Goal: Information Seeking & Learning: Learn about a topic

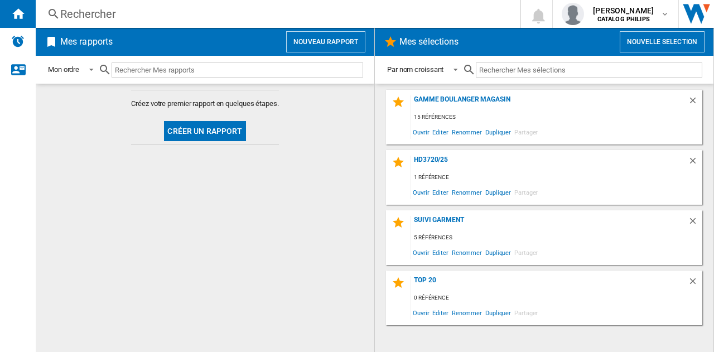
click at [202, 129] on button "Créer un rapport" at bounding box center [204, 131] width 81 height 20
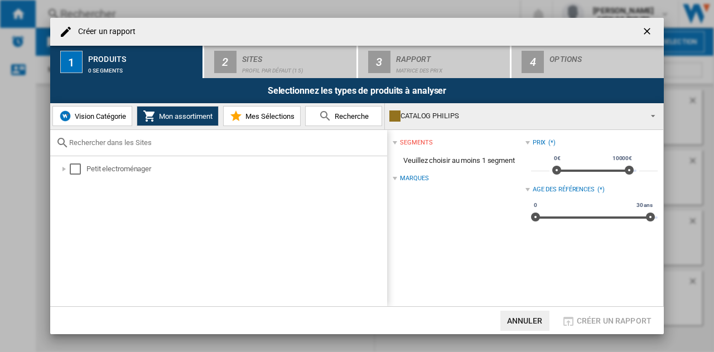
click at [336, 128] on div "Vision Catégorie Mon assortiment Mes Sélections Recherche" at bounding box center [217, 116] width 335 height 26
click at [343, 116] on span "Recherche" at bounding box center [350, 116] width 37 height 8
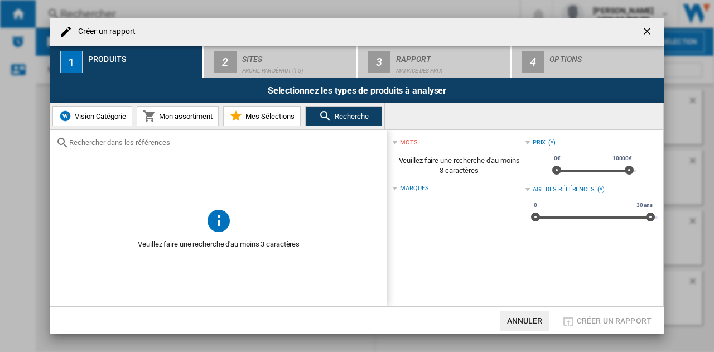
click at [190, 140] on input "text" at bounding box center [225, 142] width 312 height 8
type input "hd9880/90"
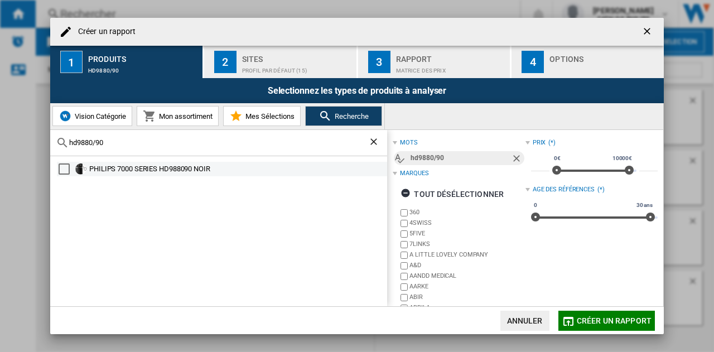
click at [106, 172] on div "PHILIPS 7000 SERIES HD988090 NOIR" at bounding box center [237, 168] width 296 height 11
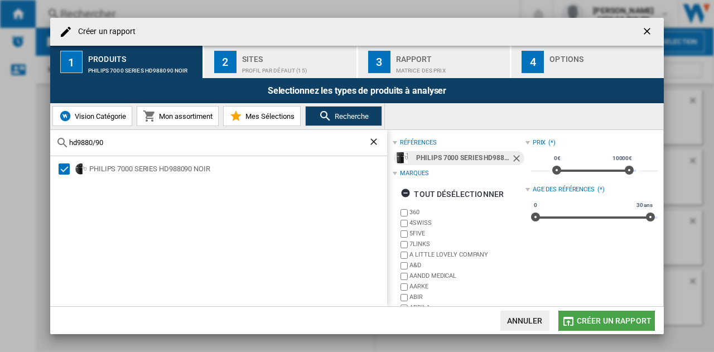
click at [623, 315] on button "Créer un rapport" at bounding box center [607, 321] width 97 height 20
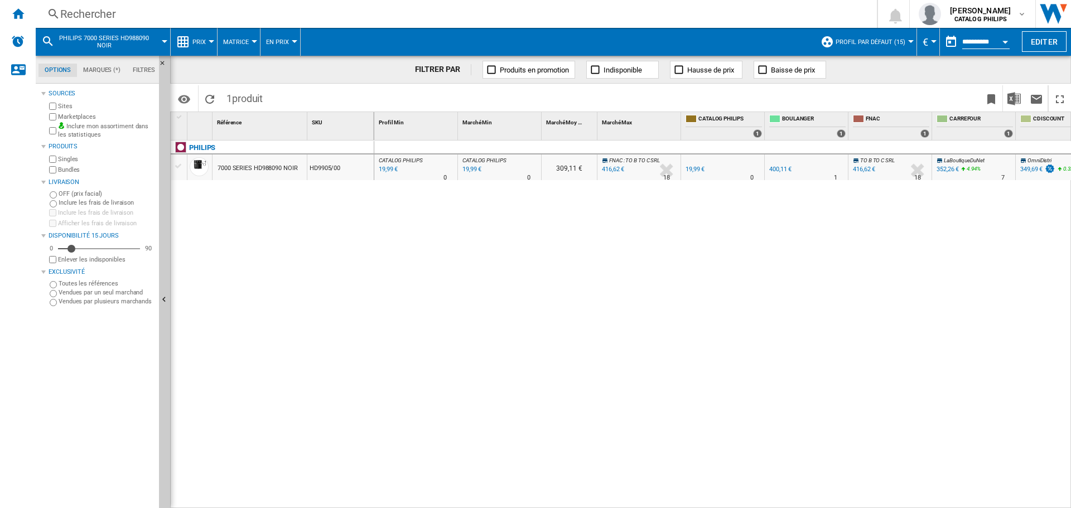
click at [212, 39] on md-menu "Prix Prix Matrice des prix Classement des prix Analyses Base 100 Références com…" at bounding box center [194, 42] width 47 height 28
click at [209, 42] on div at bounding box center [212, 41] width 6 height 3
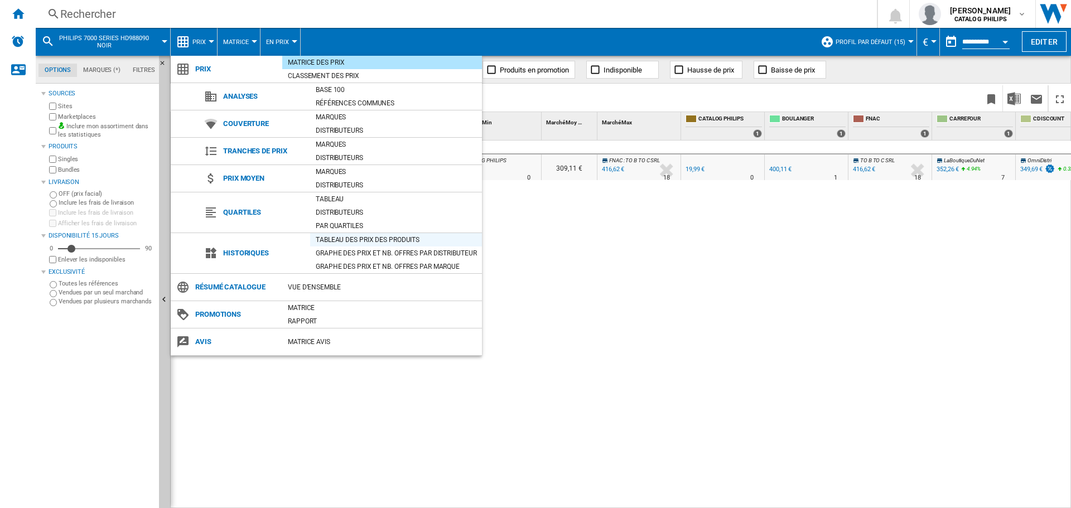
click at [367, 239] on div "Tableau des prix des produits" at bounding box center [396, 239] width 172 height 11
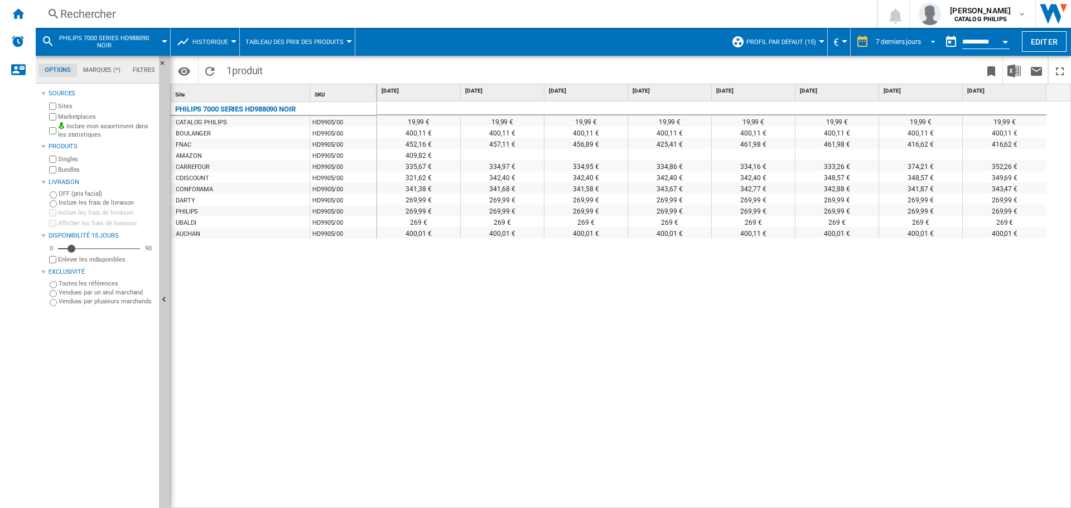
click at [714, 38] on div "7 derniers jours" at bounding box center [898, 42] width 45 height 8
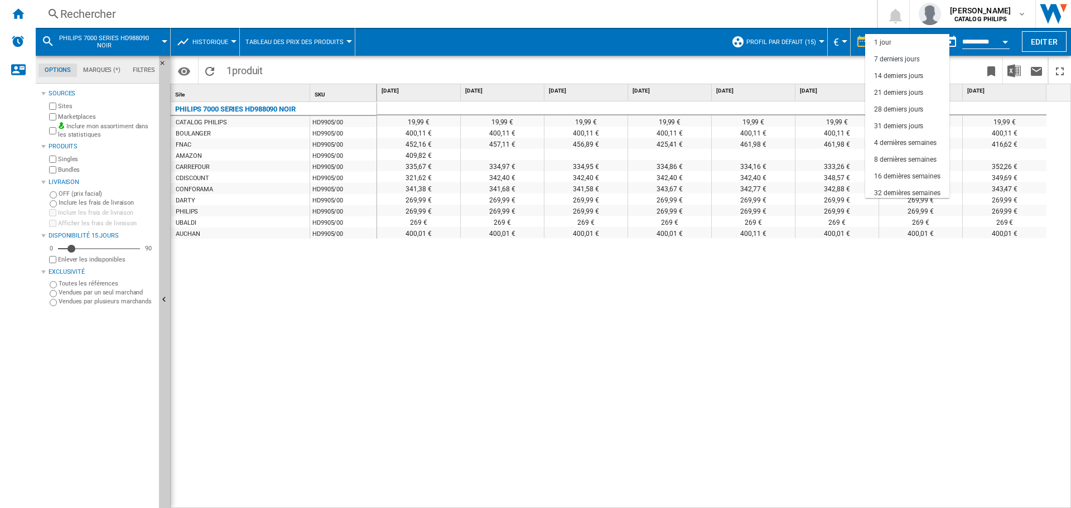
scroll to position [17, 0]
click at [714, 92] on div "28 derniers jours" at bounding box center [898, 92] width 49 height 9
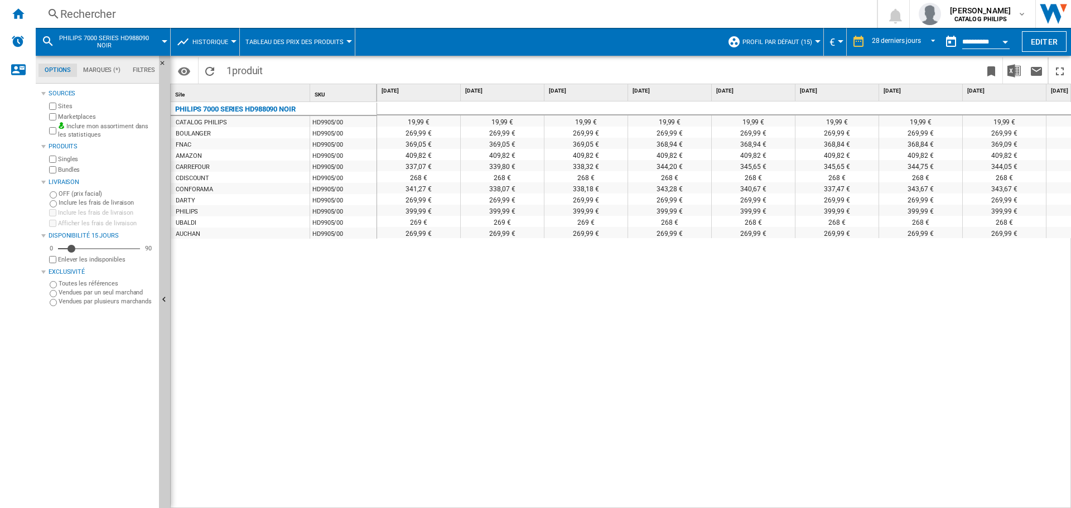
drag, startPoint x: 656, startPoint y: 338, endPoint x: 428, endPoint y: 172, distance: 282.1
click at [656, 338] on div "19,99 € 19,99 € 19,99 € 19,99 € 19,99 € 19,99 € 19,99 € 19,99 € 19,99 € 19,99 €…" at bounding box center [724, 305] width 695 height 407
